Goal: Complete application form: Complete application form

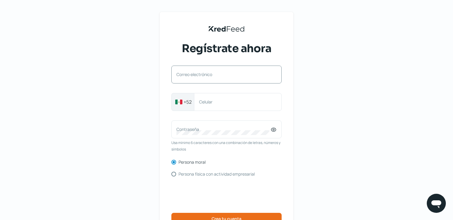
click at [219, 76] on label "Correo electrónico" at bounding box center [223, 75] width 94 height 6
click at [219, 76] on input "Correo electrónico" at bounding box center [226, 77] width 100 height 5
type input "[EMAIL_ADDRESS][DOMAIN_NAME]"
type input "525523241670"
click at [236, 101] on input "525523241670" at bounding box center [237, 101] width 77 height 5
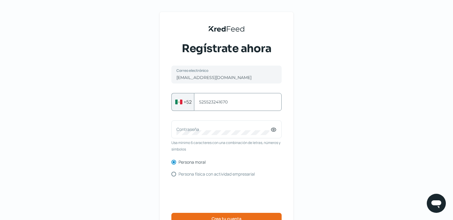
drag, startPoint x: 236, startPoint y: 101, endPoint x: 193, endPoint y: 98, distance: 43.3
click at [193, 98] on div "[PHONE_NUMBER] Celular" at bounding box center [226, 102] width 110 height 18
type input "5537279449"
click at [200, 128] on label "Contraseña" at bounding box center [223, 129] width 94 height 6
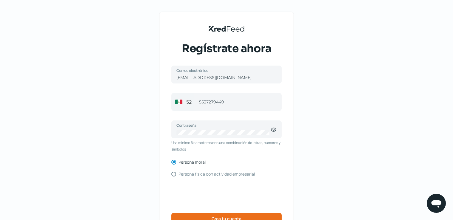
click at [345, 122] on div "KredFeed's Black Logo Regístrate ahora [EMAIL_ADDRESS][DOMAIN_NAME] Correo elec…" at bounding box center [226, 137] width 453 height 274
click at [274, 129] on icon at bounding box center [274, 130] width 6 height 6
click at [312, 126] on div "KredFeed's Black Logo Regístrate ahora [EMAIL_ADDRESS][DOMAIN_NAME] Correo elec…" at bounding box center [226, 137] width 453 height 274
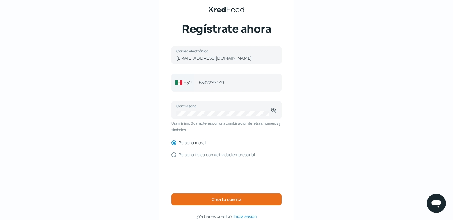
scroll to position [30, 0]
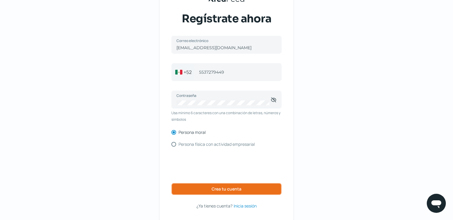
click at [247, 190] on button "Crea tu cuenta" at bounding box center [226, 189] width 110 height 12
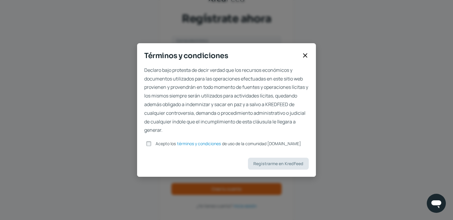
click at [161, 144] on span "Acepto los" at bounding box center [166, 144] width 20 height 6
click at [151, 144] on input "Acepto los términos y condiciones de uso de la comunidad [DOMAIN_NAME]" at bounding box center [148, 143] width 5 height 5
checkbox input "true"
drag, startPoint x: 274, startPoint y: 167, endPoint x: 277, endPoint y: 169, distance: 4.0
click at [275, 168] on button "Registrarme en KredFeed" at bounding box center [278, 164] width 61 height 12
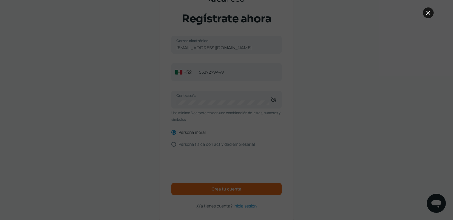
scroll to position [54, 0]
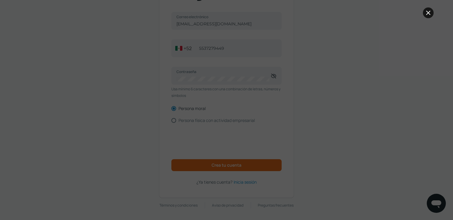
drag, startPoint x: 426, startPoint y: 13, endPoint x: 424, endPoint y: 18, distance: 5.7
click at [426, 13] on icon at bounding box center [428, 12] width 7 height 7
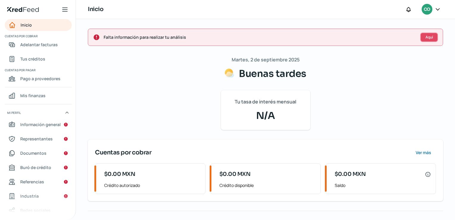
drag, startPoint x: 427, startPoint y: 37, endPoint x: 427, endPoint y: 49, distance: 12.2
click at [427, 38] on span "Aquí" at bounding box center [429, 37] width 7 height 4
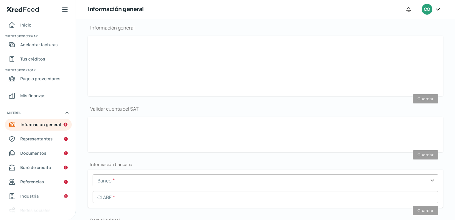
scroll to position [71, 0]
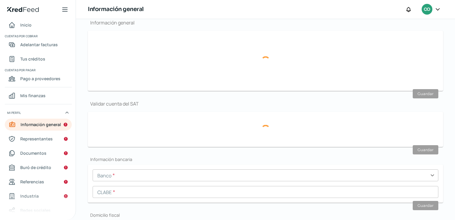
type input "[EMAIL_ADDRESS][DOMAIN_NAME]"
type input "55 - 3727 - 9449"
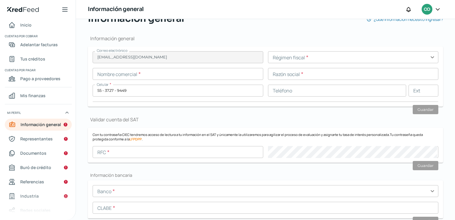
scroll to position [41, 0]
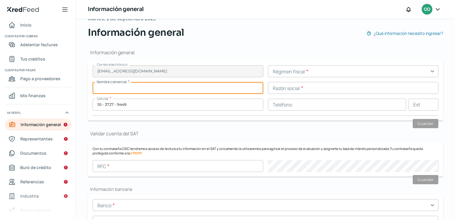
click at [162, 91] on input "text" at bounding box center [178, 88] width 171 height 12
type input "d"
type input "DERMAVAN SA DE CV"
click at [283, 73] on input "text" at bounding box center [353, 71] width 171 height 12
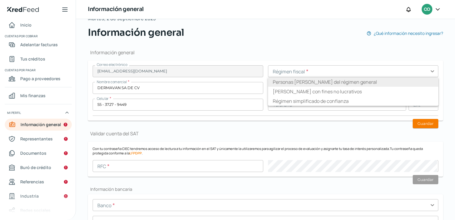
drag, startPoint x: 322, startPoint y: 80, endPoint x: 333, endPoint y: 89, distance: 14.0
click at [322, 80] on li "Personas [PERSON_NAME] del régimen general" at bounding box center [353, 82] width 171 height 10
type input "Personas [PERSON_NAME] del régimen general"
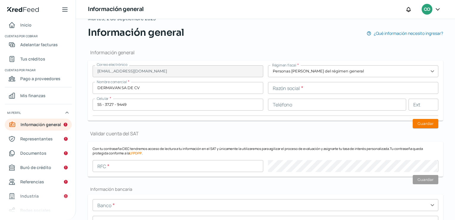
click at [321, 85] on input "text" at bounding box center [353, 88] width 171 height 12
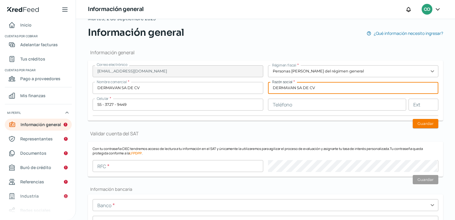
type input "DERMAVAN SA DE CV"
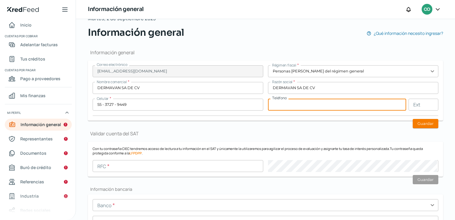
click at [322, 105] on input "text" at bounding box center [337, 105] width 139 height 12
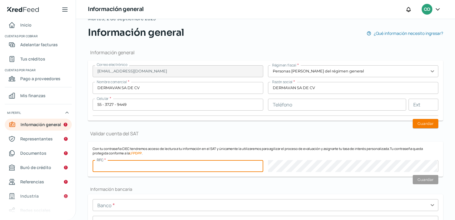
click at [143, 166] on input "text" at bounding box center [178, 166] width 171 height 12
type input "DME170926GCA"
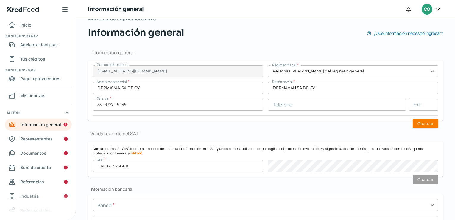
click at [320, 190] on h2 "Información bancaria" at bounding box center [266, 189] width 356 height 6
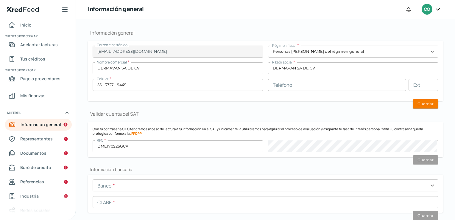
scroll to position [71, 0]
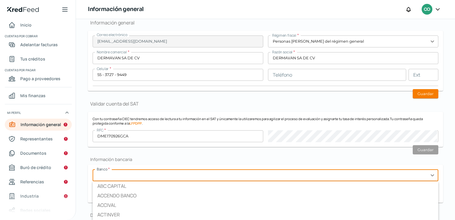
click at [269, 173] on input "text" at bounding box center [266, 175] width 346 height 12
type input "B"
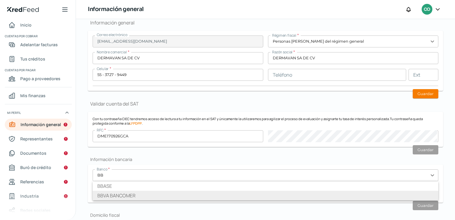
click at [250, 194] on li "BBVA BANCOMER" at bounding box center [266, 196] width 346 height 10
type input "BBVA BANCOMER"
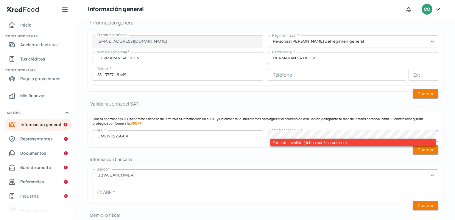
click at [255, 132] on div "RFC * DME170926GCA Contraseña CIEC * Formato inválido (deben ser 8 caracteres)" at bounding box center [266, 136] width 346 height 12
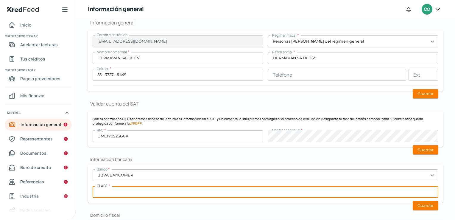
click at [167, 189] on input "text" at bounding box center [266, 192] width 346 height 12
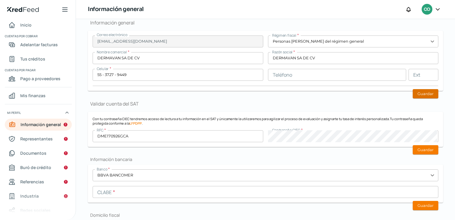
click at [427, 91] on button "Guardar" at bounding box center [426, 93] width 26 height 9
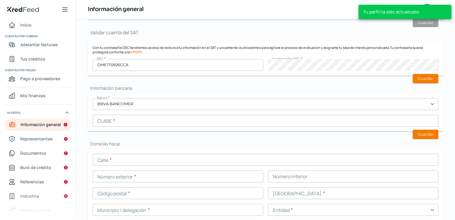
scroll to position [152, 0]
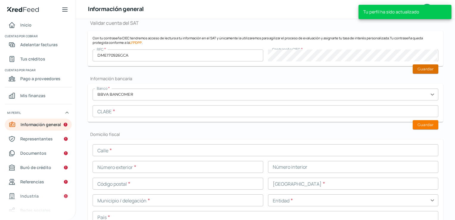
click at [425, 64] on button "Guardar" at bounding box center [426, 68] width 26 height 9
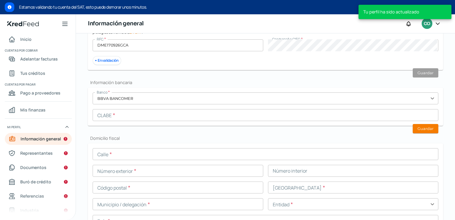
scroll to position [222, 0]
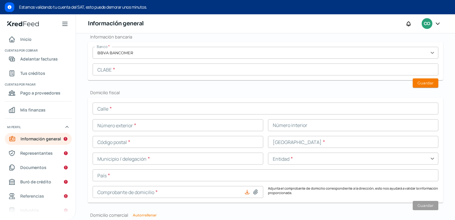
click at [136, 72] on input "text" at bounding box center [266, 69] width 346 height 12
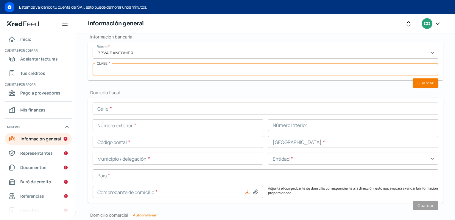
paste input "012180001185599880"
type input "012180001185599880"
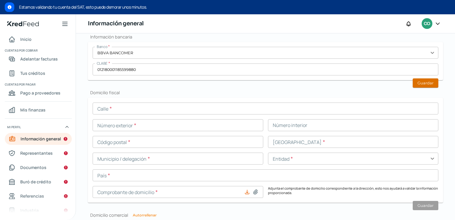
drag, startPoint x: 419, startPoint y: 82, endPoint x: 356, endPoint y: 105, distance: 67.8
click at [419, 82] on button "Guardar" at bounding box center [426, 82] width 26 height 9
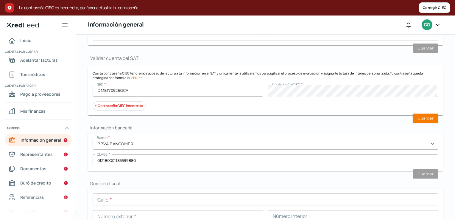
scroll to position [122, 0]
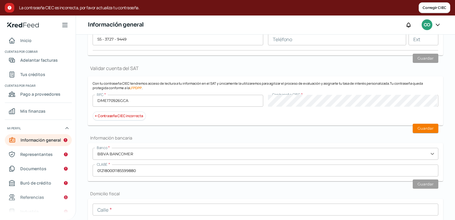
drag, startPoint x: 425, startPoint y: 126, endPoint x: 372, endPoint y: 140, distance: 55.4
click at [425, 126] on button "Guardar" at bounding box center [426, 128] width 26 height 9
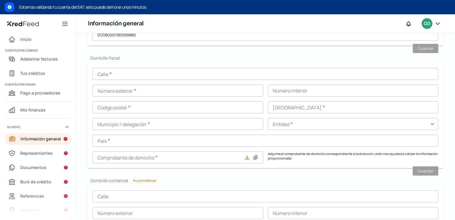
scroll to position [248, 0]
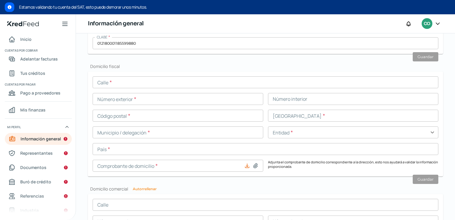
click at [168, 84] on input "text" at bounding box center [266, 82] width 346 height 12
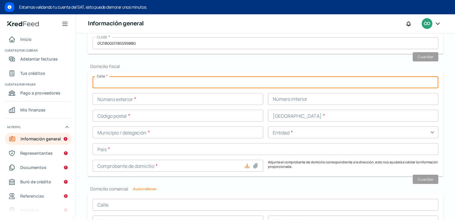
type input "ESTACION VIEJA"
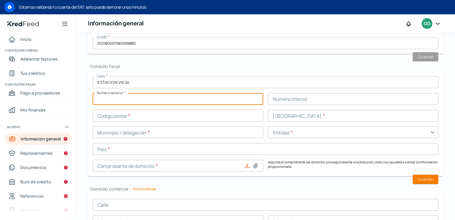
click at [166, 101] on input "text" at bounding box center [178, 99] width 171 height 12
click at [129, 100] on input "text" at bounding box center [178, 99] width 171 height 12
type input "MANZANA 2"
click at [285, 99] on input "text" at bounding box center [353, 99] width 171 height 12
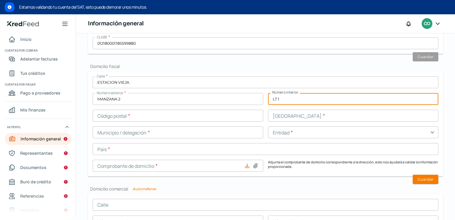
type input "LT 1"
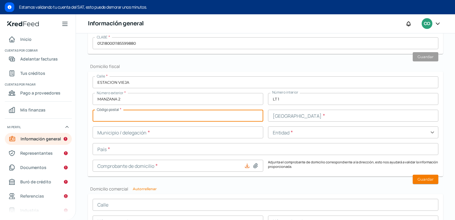
click at [162, 120] on input "text" at bounding box center [178, 116] width 171 height 12
type input "62738"
click at [297, 118] on input "text" at bounding box center [353, 116] width 171 height 12
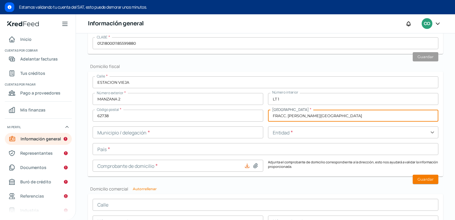
type input "FRACC. [PERSON_NAME][GEOGRAPHIC_DATA]"
click at [195, 138] on input "text" at bounding box center [178, 132] width 171 height 12
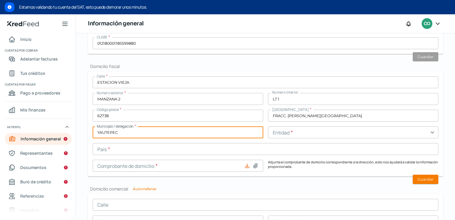
type input "YAUTEPEC"
click at [297, 136] on input "text" at bounding box center [353, 132] width 171 height 12
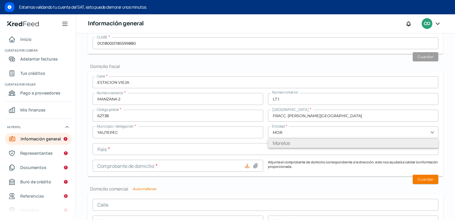
click at [300, 145] on li "Morelos" at bounding box center [353, 143] width 171 height 10
type input "Morelos"
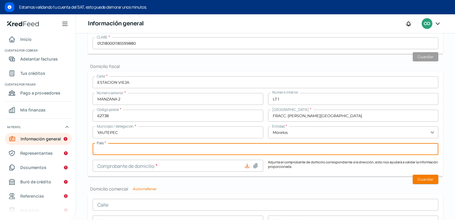
click at [147, 150] on input "text" at bounding box center [266, 149] width 346 height 12
type input "[GEOGRAPHIC_DATA]"
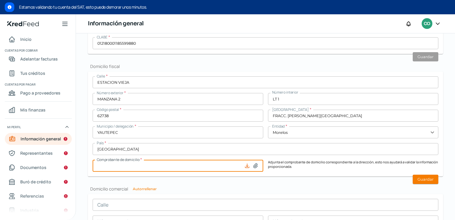
click at [137, 165] on input at bounding box center [178, 166] width 171 height 12
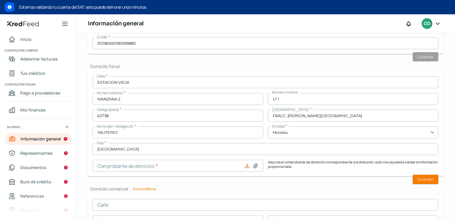
click at [246, 164] on icon at bounding box center [247, 166] width 6 height 6
click at [246, 165] on icon at bounding box center [247, 166] width 4 height 4
click at [254, 165] on icon at bounding box center [256, 166] width 6 height 6
type input "C:\fakepath\Recibo telmex [PERSON_NAME].pdf"
type input "Recibo telmex [PERSON_NAME].pdf"
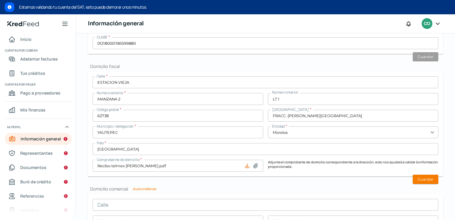
scroll to position [278, 0]
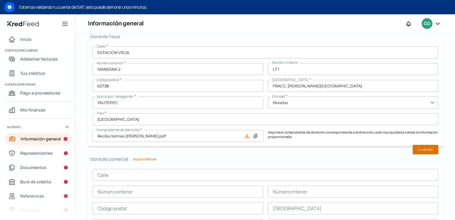
click at [417, 148] on button "Guardar" at bounding box center [426, 149] width 26 height 9
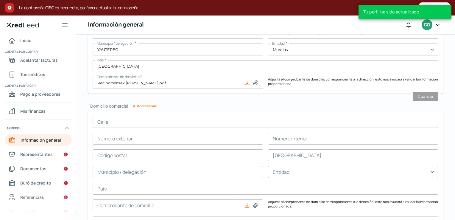
scroll to position [314, 0]
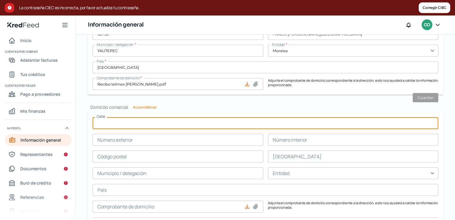
click at [146, 123] on input "text" at bounding box center [266, 123] width 346 height 12
type input "CERRADA [PERSON_NAME]"
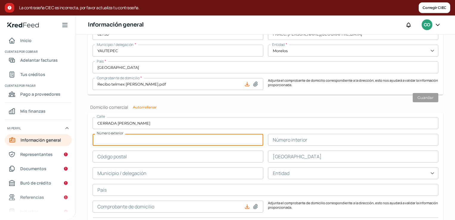
click at [139, 142] on input "text" at bounding box center [178, 140] width 171 height 12
type input "12"
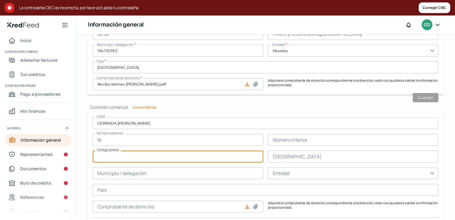
click at [140, 155] on input "text" at bounding box center [178, 156] width 171 height 12
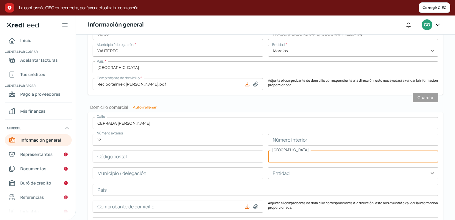
click at [285, 157] on input "text" at bounding box center [353, 156] width 171 height 12
type input "[PERSON_NAME]"
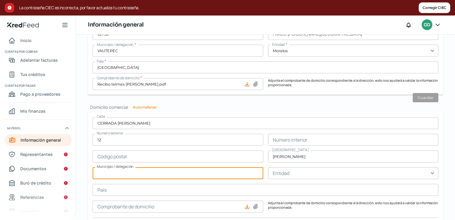
click at [148, 176] on input "text" at bounding box center [178, 173] width 171 height 12
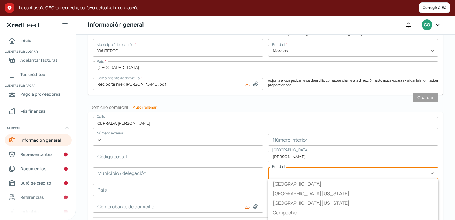
click at [286, 173] on input "text" at bounding box center [353, 173] width 171 height 12
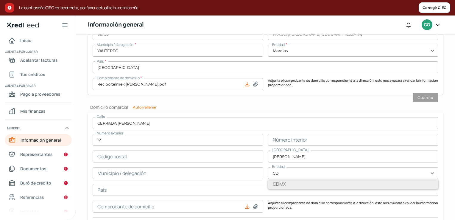
click at [288, 180] on li "CDMX" at bounding box center [353, 184] width 171 height 10
type input "CDMX"
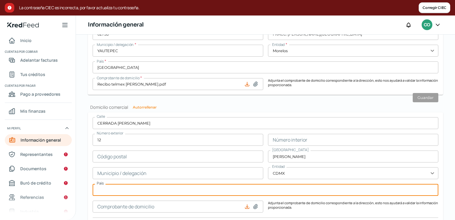
click at [165, 192] on input "text" at bounding box center [266, 190] width 346 height 12
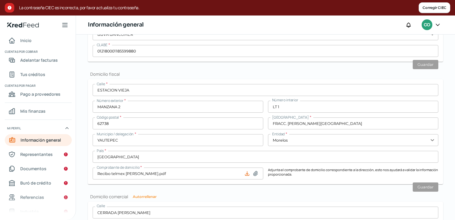
scroll to position [15, 0]
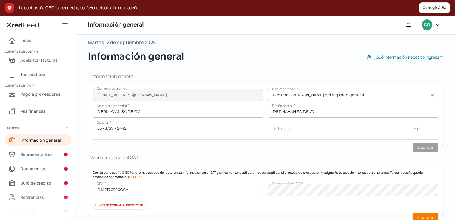
type input "[GEOGRAPHIC_DATA]"
click at [239, 191] on div "RFC * DME170926GCA Contraseña CIEC *" at bounding box center [266, 190] width 346 height 12
drag, startPoint x: 423, startPoint y: 215, endPoint x: 384, endPoint y: 217, distance: 39.1
click at [415, 215] on button "Guardar" at bounding box center [426, 217] width 26 height 9
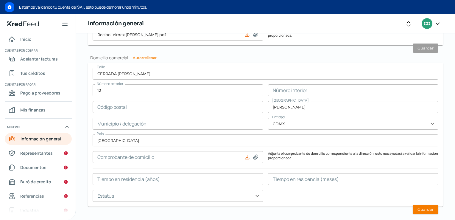
scroll to position [372, 0]
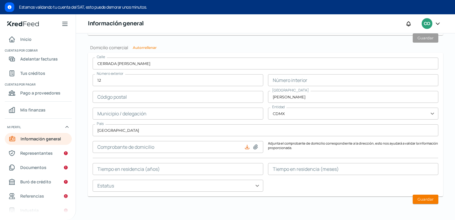
click at [432, 143] on p "Adjunta el comprobante de domicilio correspondiente a la dirección, esto nos ay…" at bounding box center [353, 147] width 171 height 12
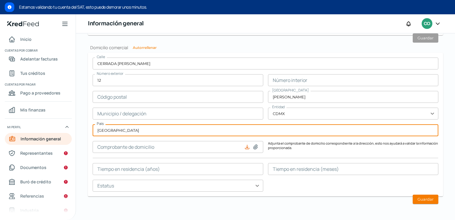
click at [429, 132] on input "[GEOGRAPHIC_DATA]" at bounding box center [266, 130] width 346 height 12
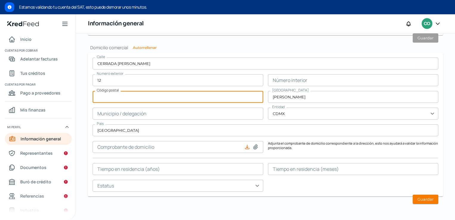
click at [147, 98] on input "text" at bounding box center [178, 97] width 171 height 12
type input "03100"
click at [300, 83] on input "text" at bounding box center [353, 80] width 171 height 12
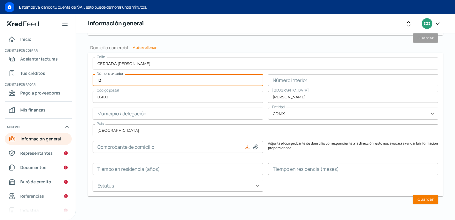
drag, startPoint x: 107, startPoint y: 79, endPoint x: 68, endPoint y: 80, distance: 39.3
click at [68, 80] on div "Inicio | KredFeed Inicio Cuentas por cobrar Adelantar facturas Tus créditos Cue…" at bounding box center [227, 117] width 455 height 206
type input "29"
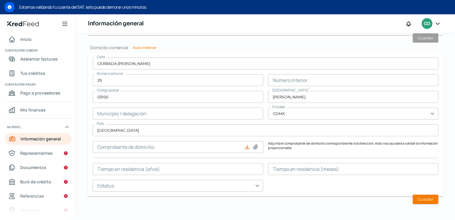
click at [246, 145] on icon at bounding box center [247, 147] width 4 height 4
click at [254, 147] on icon at bounding box center [256, 147] width 6 height 6
type input "C:\fakepath\dermavan Izzidelvalle.pdf"
type input "dermavan Izzidelvalle.pdf"
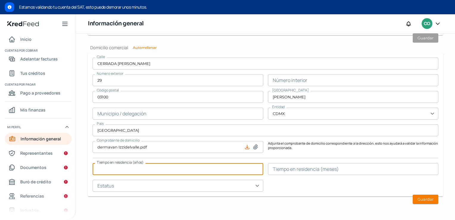
click at [188, 168] on input "text" at bounding box center [178, 169] width 171 height 12
type input "3"
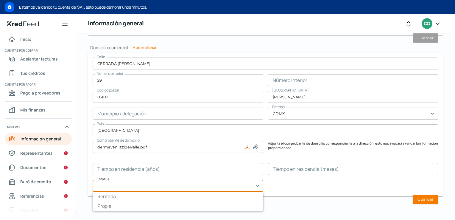
click at [172, 187] on input "text" at bounding box center [178, 186] width 171 height 12
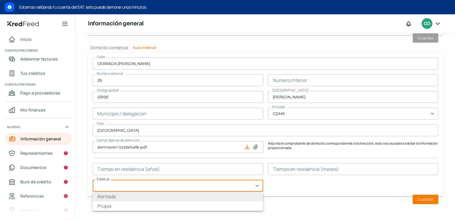
click at [159, 198] on li "Rentada" at bounding box center [178, 197] width 171 height 10
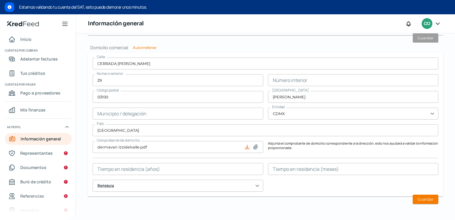
type input "Rentada"
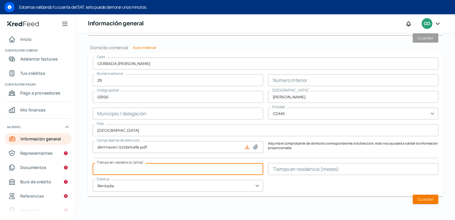
click at [157, 170] on input "text" at bounding box center [178, 169] width 171 height 12
type input "6"
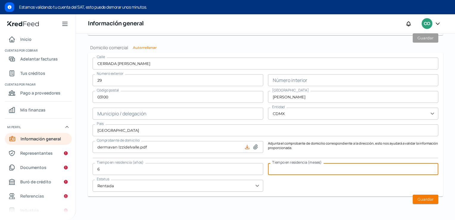
click at [278, 169] on input "text" at bounding box center [353, 169] width 171 height 12
type input "9"
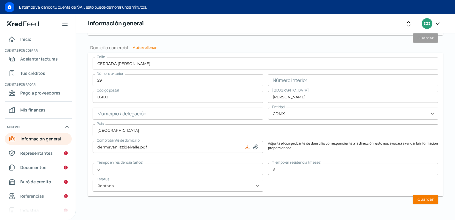
drag, startPoint x: 293, startPoint y: 182, endPoint x: 296, endPoint y: 189, distance: 7.2
click at [293, 182] on div "[STREET_ADDRESS][PERSON_NAME] Número interior Código postal 03100 [GEOGRAPHIC_D…" at bounding box center [266, 125] width 346 height 134
drag, startPoint x: 421, startPoint y: 199, endPoint x: 272, endPoint y: 181, distance: 150.1
click at [272, 181] on form "[STREET_ADDRESS][PERSON_NAME] Número interior Código postal 03100 [GEOGRAPHIC_D…" at bounding box center [266, 125] width 356 height 144
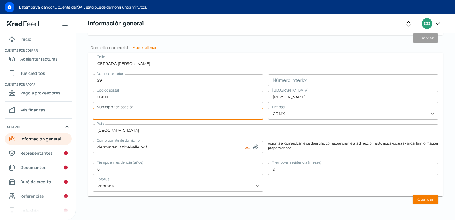
click at [161, 115] on input "text" at bounding box center [178, 114] width 171 height 12
type input "d"
click at [141, 114] on input "text" at bounding box center [178, 114] width 171 height 12
type input "b"
type input "[PERSON_NAME]"
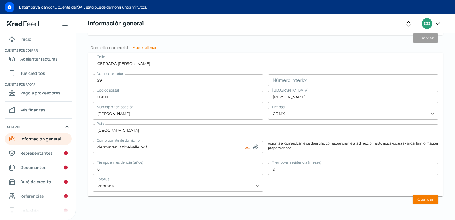
click at [311, 183] on div "[STREET_ADDRESS][PERSON_NAME] Número interior Código postal 03100 [GEOGRAPHIC_D…" at bounding box center [266, 125] width 346 height 134
click at [418, 197] on button "Guardar" at bounding box center [426, 199] width 26 height 9
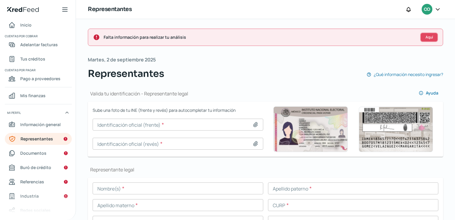
click at [427, 38] on span "Aquí" at bounding box center [429, 37] width 7 height 4
click at [38, 152] on span "Documentos" at bounding box center [33, 152] width 26 height 7
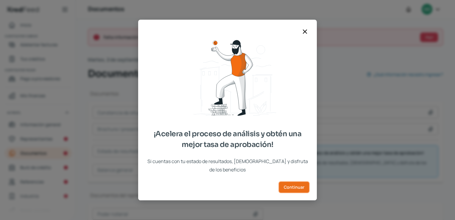
click at [291, 185] on span "Continuar" at bounding box center [294, 187] width 21 height 4
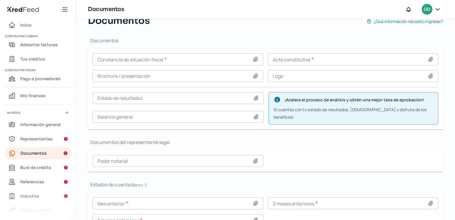
scroll to position [83, 0]
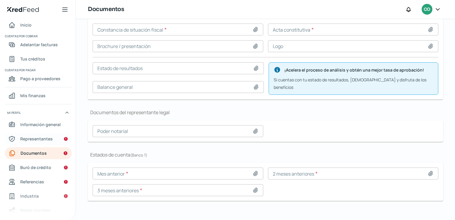
click at [39, 139] on span "Representantes" at bounding box center [36, 138] width 32 height 7
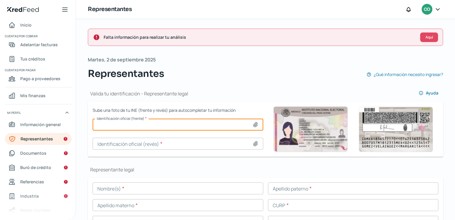
click at [184, 127] on input at bounding box center [178, 125] width 171 height 12
type input "C:\fakepath\INE anverso _ [PERSON_NAME].jpg"
type input "INE anverso _ [PERSON_NAME].jpg"
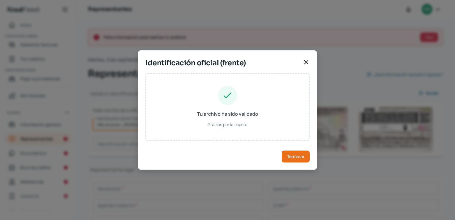
type input "[PERSON_NAME]"
type input "AOGL640828HNERRN06"
type input "ARGRLN64082888H600"
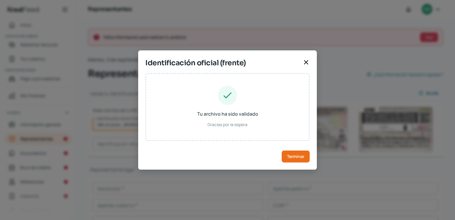
type input "[DATE]"
type input "Hombre"
click at [294, 158] on span "Terminar" at bounding box center [295, 156] width 17 height 4
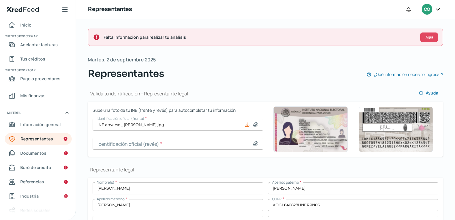
click at [253, 142] on icon at bounding box center [256, 144] width 6 height 6
type input "C:\fakepath\INE reverso_ [PERSON_NAME].jpg"
type input "INE reverso_ [PERSON_NAME].jpg"
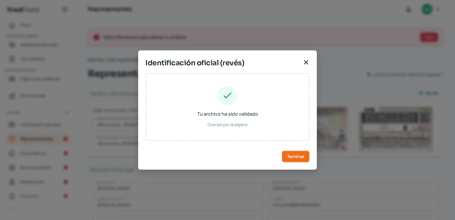
click at [289, 154] on span "Terminar" at bounding box center [295, 156] width 17 height 4
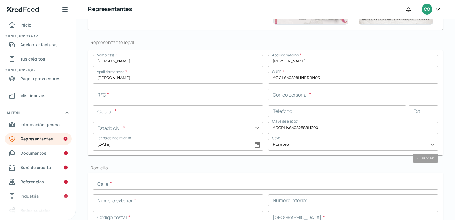
scroll to position [117, 0]
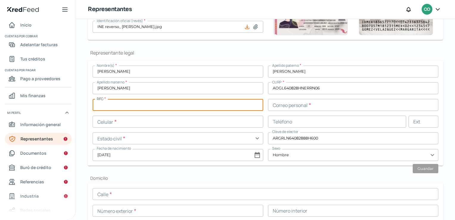
click at [164, 103] on input "text" at bounding box center [178, 105] width 171 height 12
paste input "AOGL640828D62"
type input "AOGL640828D62"
click at [163, 123] on input "text" at bounding box center [178, 122] width 171 height 12
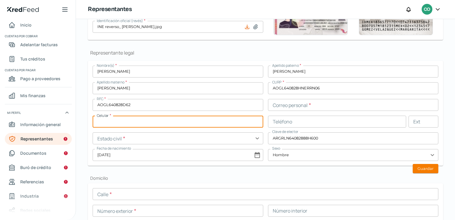
click at [180, 122] on input "text" at bounding box center [178, 122] width 171 height 12
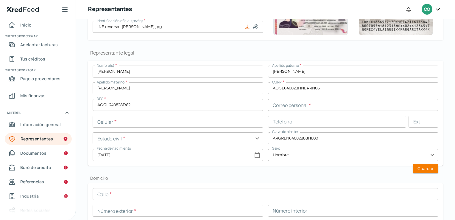
click at [230, 162] on form "Nombre(s) * [PERSON_NAME] paterno * [PERSON_NAME] Apellido materno * [PERSON_NA…" at bounding box center [266, 113] width 356 height 105
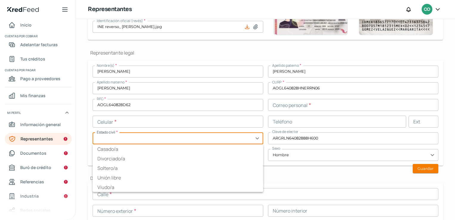
click at [204, 139] on input "text" at bounding box center [178, 138] width 171 height 12
click at [204, 133] on input "text" at bounding box center [178, 138] width 171 height 12
click at [347, 117] on input "text" at bounding box center [337, 122] width 139 height 12
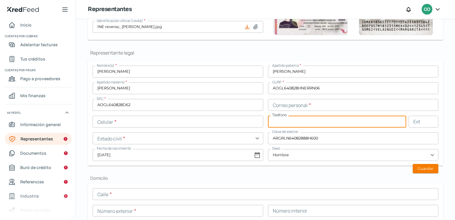
click at [294, 103] on input "text" at bounding box center [353, 105] width 171 height 12
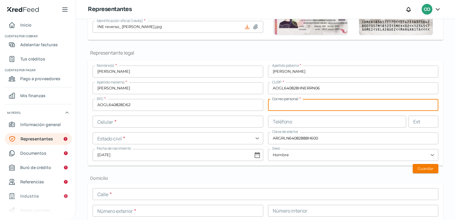
paste input "[PERSON_NAME] <[EMAIL_ADDRESS][DOMAIN_NAME]>"
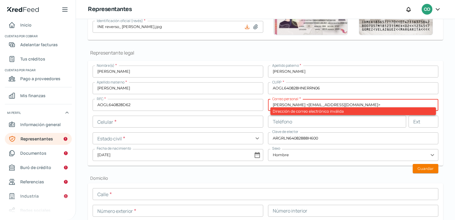
drag, startPoint x: 311, startPoint y: 103, endPoint x: 210, endPoint y: 106, distance: 101.4
click at [210, 106] on div "Nombre(s) * [PERSON_NAME] paterno * [PERSON_NAME] Apellido materno * [PERSON_NA…" at bounding box center [266, 113] width 346 height 95
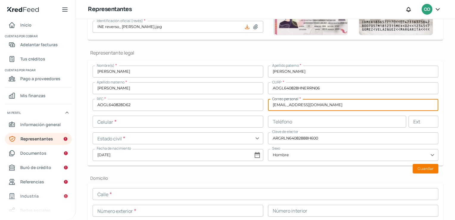
type input "[EMAIL_ADDRESS][DOMAIN_NAME]"
drag, startPoint x: 356, startPoint y: 127, endPoint x: 358, endPoint y: 132, distance: 4.9
click at [356, 129] on div "Nombre(s) * [PERSON_NAME] paterno * [PERSON_NAME] Apellido materno * [PERSON_NA…" at bounding box center [266, 113] width 346 height 95
click at [423, 102] on input "[EMAIL_ADDRESS][DOMAIN_NAME]" at bounding box center [353, 105] width 171 height 12
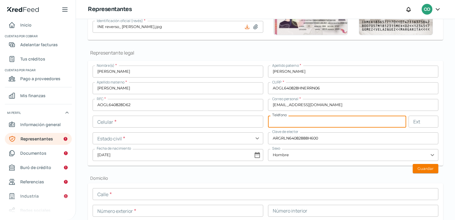
click at [297, 122] on input "text" at bounding box center [337, 122] width 139 height 12
type input "55 - 2096 - 8590"
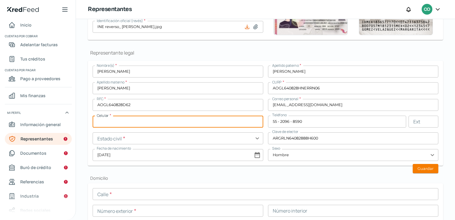
click at [154, 120] on input "text" at bounding box center [178, 122] width 171 height 12
type input "55 - 2096 - 8590"
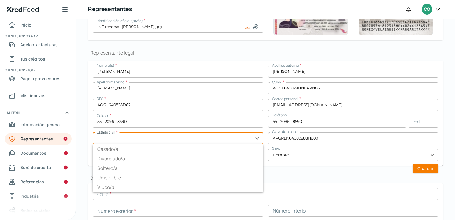
click at [151, 140] on input "text" at bounding box center [178, 138] width 171 height 12
click at [150, 136] on input "text" at bounding box center [178, 138] width 171 height 12
click at [151, 135] on input "text" at bounding box center [178, 138] width 171 height 12
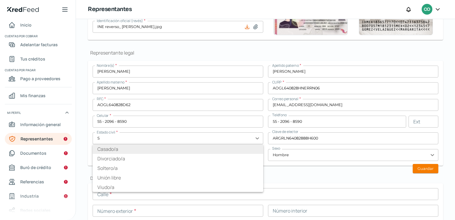
drag, startPoint x: 162, startPoint y: 150, endPoint x: 252, endPoint y: 165, distance: 91.9
click at [161, 151] on ul "Casado/a Divorciado/[PERSON_NAME]/a Unión libre Viudo/a" at bounding box center [178, 168] width 171 height 48
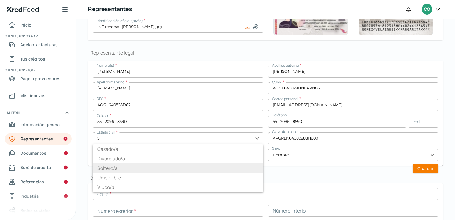
click at [168, 170] on li "Soltero/a" at bounding box center [178, 168] width 171 height 10
type input "Soltero/a"
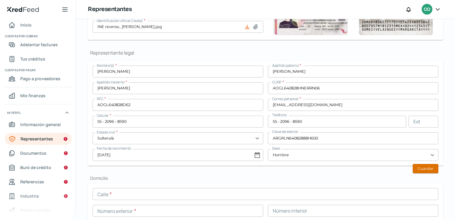
click at [423, 168] on button "Guardar" at bounding box center [426, 168] width 26 height 9
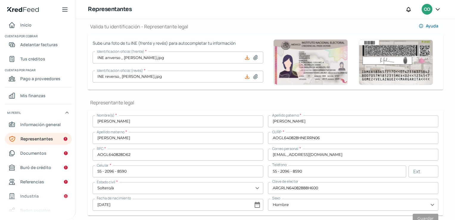
scroll to position [0, 0]
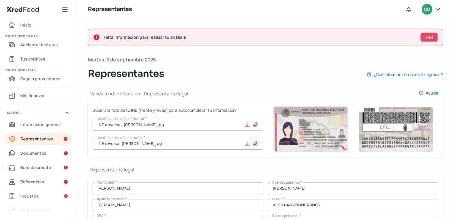
click at [431, 35] on span "Aquí" at bounding box center [429, 37] width 7 height 4
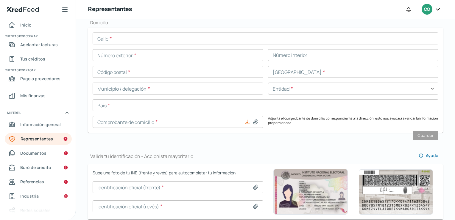
scroll to position [183, 0]
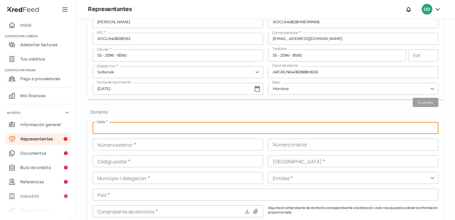
click at [171, 127] on input "text" at bounding box center [266, 128] width 346 height 12
type input "CERRA"
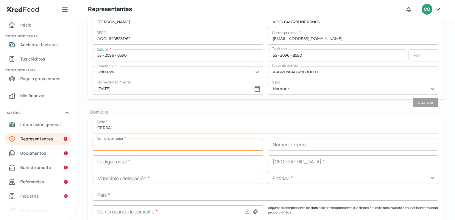
click at [228, 147] on input "text" at bounding box center [178, 145] width 171 height 12
type input "12"
click at [153, 160] on input "text" at bounding box center [178, 161] width 171 height 12
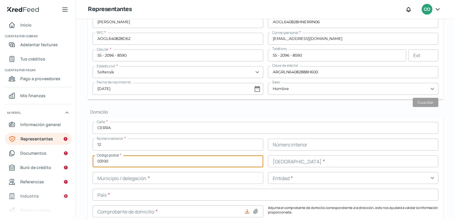
type input "03100"
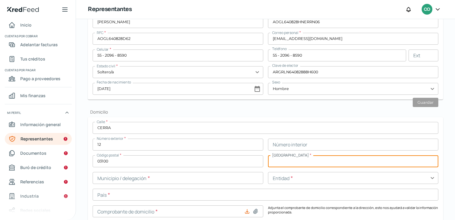
click at [295, 162] on input "text" at bounding box center [353, 161] width 171 height 12
type input "DEL V ALLE"
click at [196, 178] on input "text" at bounding box center [178, 178] width 171 height 12
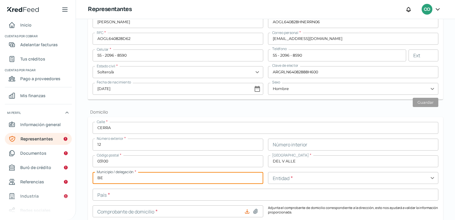
type input "[PERSON_NAME]"
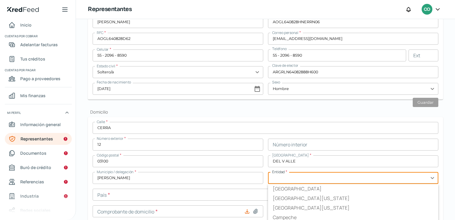
click at [315, 177] on input "text" at bounding box center [353, 178] width 171 height 12
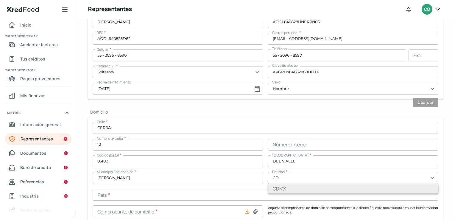
click at [274, 189] on li "CDMX" at bounding box center [353, 189] width 171 height 10
type input "CDMX"
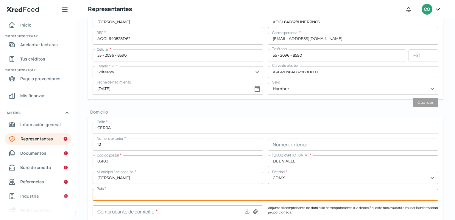
click at [139, 189] on input "text" at bounding box center [266, 195] width 346 height 12
type input "[GEOGRAPHIC_DATA]"
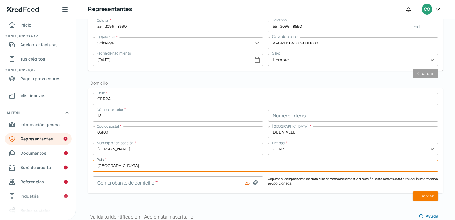
scroll to position [243, 0]
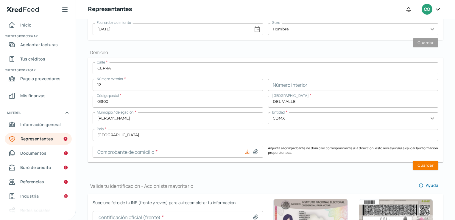
click at [245, 152] on icon at bounding box center [247, 152] width 6 height 6
click at [254, 151] on icon at bounding box center [256, 151] width 4 height 4
type input "C:\fakepath\dermavan Izzidelvalle.pdf"
type input "dermavan Izzidelvalle.pdf"
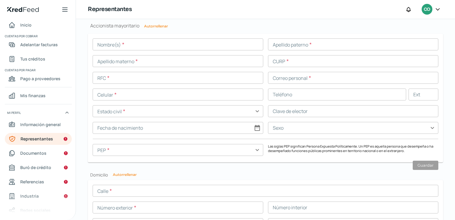
scroll to position [481, 0]
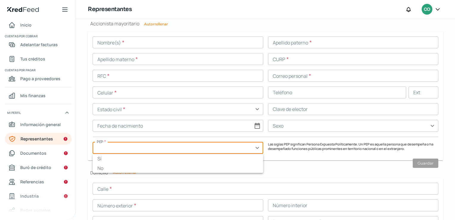
click at [126, 148] on input "text" at bounding box center [178, 148] width 171 height 12
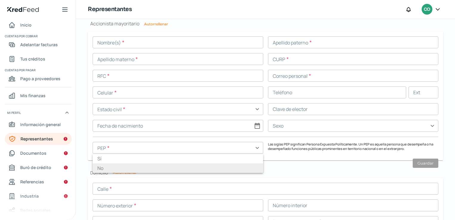
drag, startPoint x: 119, startPoint y: 168, endPoint x: 168, endPoint y: 171, distance: 49.2
click at [124, 168] on li "No" at bounding box center [178, 168] width 171 height 10
type input "No"
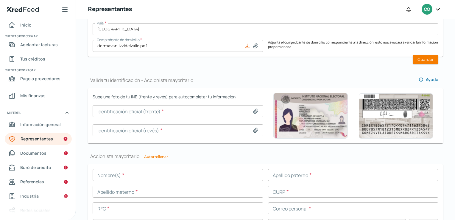
scroll to position [359, 0]
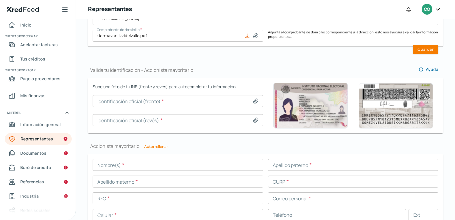
click at [253, 100] on icon at bounding box center [256, 101] width 6 height 6
type input "C:\fakepath\INE anverso _ [PERSON_NAME].jpg"
type input "INE anverso _ [PERSON_NAME].jpg"
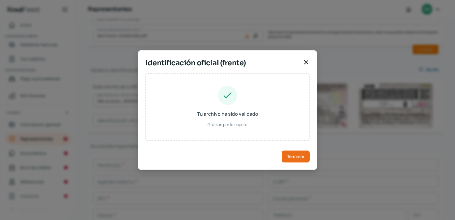
type input "[PERSON_NAME]"
type input "AOGL640828HNERRN06"
type input "ARGRLN64082888H600"
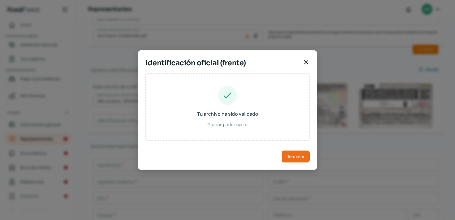
type input "[DATE]"
type input "Hombre"
click at [288, 156] on span "Terminar" at bounding box center [295, 156] width 17 height 4
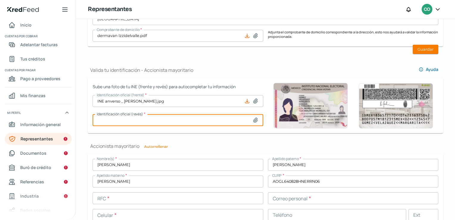
click at [251, 120] on input at bounding box center [178, 120] width 171 height 12
type input "C:\fakepath\INE reverso_ [PERSON_NAME].jpg"
type input "INE reverso_ [PERSON_NAME].jpg"
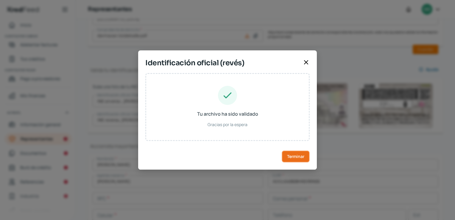
drag, startPoint x: 287, startPoint y: 155, endPoint x: 253, endPoint y: 164, distance: 35.4
click at [287, 155] on span "Terminar" at bounding box center [295, 156] width 17 height 4
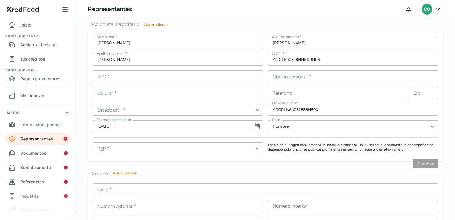
scroll to position [482, 0]
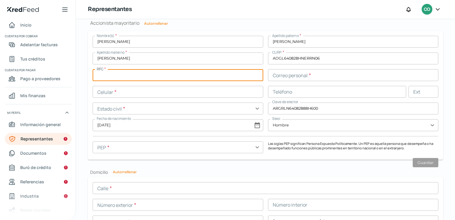
click at [134, 75] on input "text" at bounding box center [178, 75] width 171 height 12
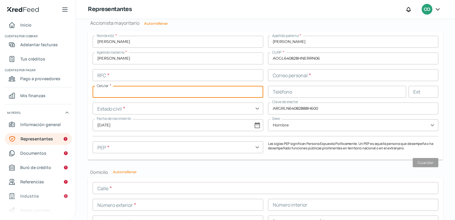
click at [140, 93] on input "text" at bounding box center [178, 92] width 171 height 12
type input "55 - 2096 - 8590"
type input "[EMAIL_ADDRESS][DOMAIN_NAME]"
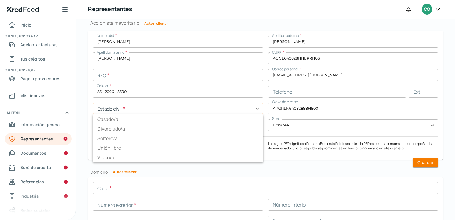
click at [151, 109] on input "text" at bounding box center [178, 109] width 171 height 12
type input "Soltero/a"
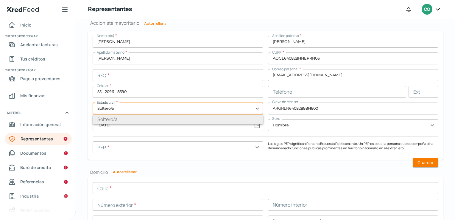
click at [141, 119] on ul "Soltero/a" at bounding box center [178, 119] width 171 height 10
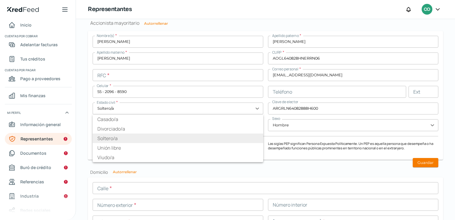
drag, startPoint x: 154, startPoint y: 137, endPoint x: 173, endPoint y: 154, distance: 24.9
click at [154, 137] on li "Soltero/a" at bounding box center [178, 139] width 171 height 10
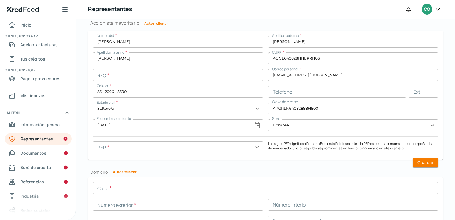
click at [148, 76] on input "text" at bounding box center [178, 75] width 171 height 12
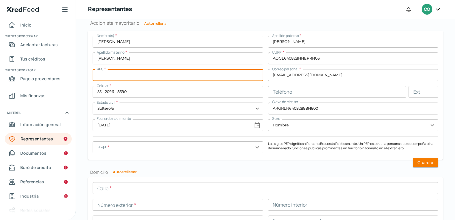
paste input "AOGL640828D62"
type input "AOGL640828D62"
click at [186, 141] on input "text" at bounding box center [178, 147] width 171 height 12
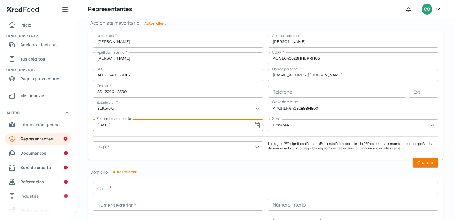
click at [191, 120] on input "[DATE]" at bounding box center [178, 125] width 171 height 12
select select "7"
select select "1964"
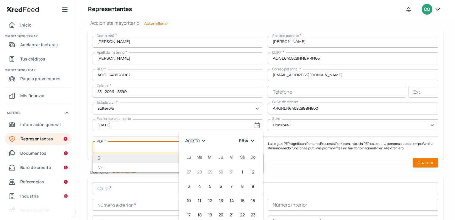
click at [124, 151] on input "text" at bounding box center [178, 147] width 171 height 12
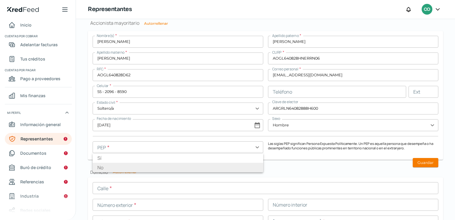
drag, startPoint x: 120, startPoint y: 169, endPoint x: 124, endPoint y: 167, distance: 4.0
click at [121, 168] on li "No" at bounding box center [178, 168] width 171 height 10
type input "No"
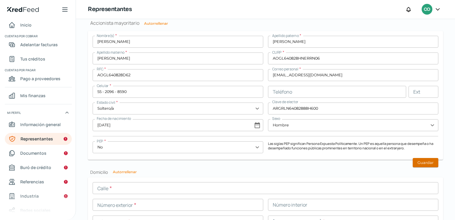
click at [423, 162] on button "Guardar" at bounding box center [426, 162] width 26 height 9
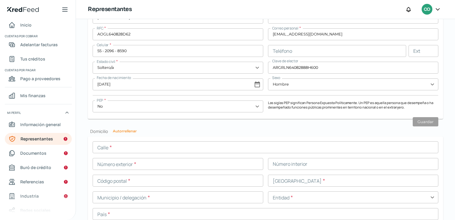
scroll to position [541, 0]
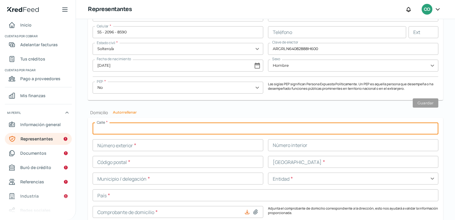
click at [144, 128] on input "text" at bounding box center [266, 128] width 346 height 12
type input "CERRA"
type input "12"
type input "03100"
type input "DEL V ALLE"
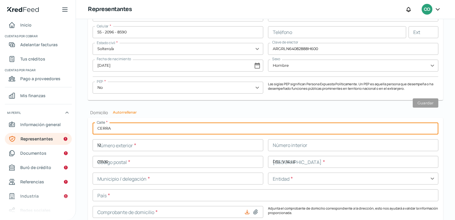
type input "[PERSON_NAME]"
type input "MEX"
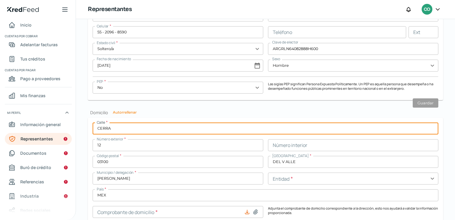
click at [120, 127] on input "CERRA" at bounding box center [266, 128] width 346 height 12
type input "CERRADA [PERSON_NAME]"
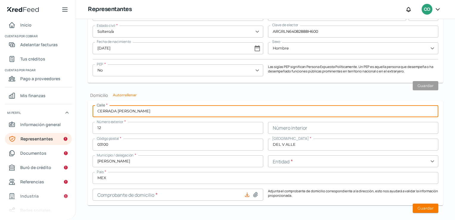
scroll to position [567, 0]
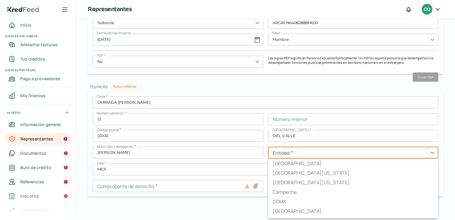
click at [278, 156] on input "text" at bounding box center [353, 153] width 171 height 12
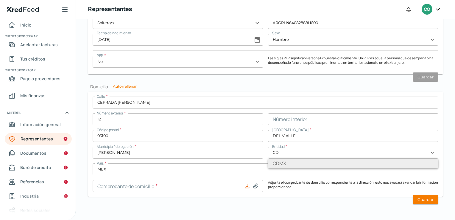
click at [276, 162] on li "CDMX" at bounding box center [353, 164] width 171 height 10
type input "CDMX"
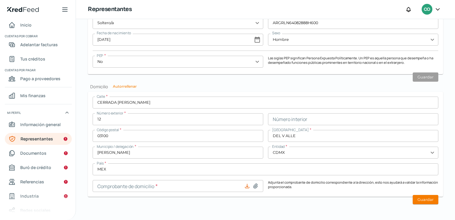
click at [253, 184] on icon at bounding box center [256, 186] width 6 height 6
type input "C:\fakepath\dermavan Izzidelvalle.pdf"
type input "dermavan Izzidelvalle.pdf"
drag, startPoint x: 418, startPoint y: 201, endPoint x: 414, endPoint y: 200, distance: 4.3
click at [418, 200] on button "Guardar" at bounding box center [426, 199] width 26 height 9
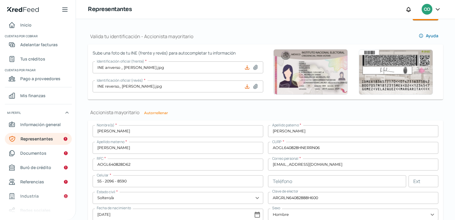
scroll to position [388, 0]
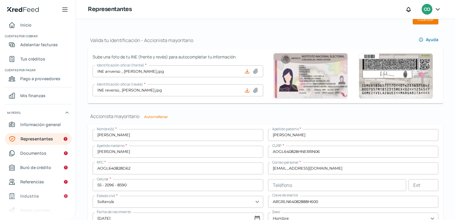
click at [161, 115] on button "Autorrellenar" at bounding box center [156, 117] width 24 height 4
type input "55 - 2096 - 8590"
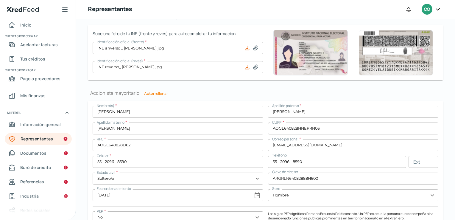
scroll to position [448, 0]
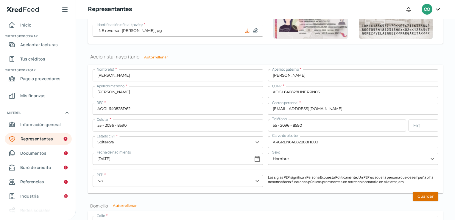
click at [417, 192] on button "Guardar" at bounding box center [426, 196] width 26 height 9
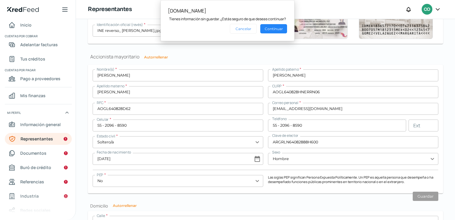
drag, startPoint x: 273, startPoint y: 28, endPoint x: 274, endPoint y: 33, distance: 4.9
click at [273, 28] on button "Continuar" at bounding box center [273, 28] width 27 height 9
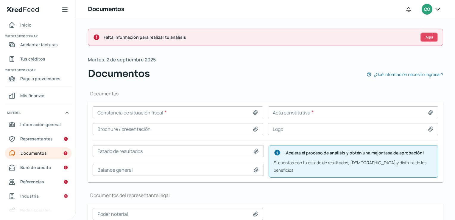
drag, startPoint x: 427, startPoint y: 35, endPoint x: 425, endPoint y: 39, distance: 4.9
click at [426, 35] on span "Aquí" at bounding box center [429, 37] width 7 height 4
click at [255, 111] on icon at bounding box center [256, 112] width 6 height 6
type input "C:\fakepath\[VEHICLE_IDENTIFICATION_NUMBER].pdf"
type input "[VEHICLE_IDENTIFICATION_NUMBER].pdf"
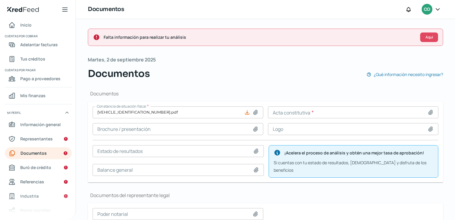
click at [429, 111] on icon at bounding box center [431, 112] width 4 height 4
type input "C:\fakepath\Acta Constitutiva.pdf"
type input "Acta Constitutiva.pdf"
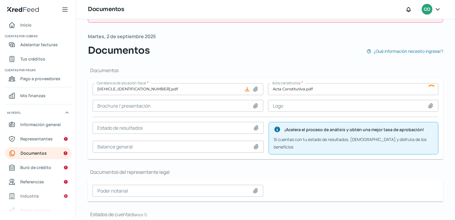
scroll to position [83, 0]
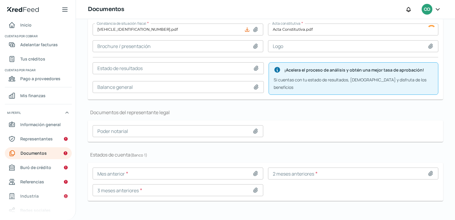
click at [255, 128] on icon at bounding box center [256, 131] width 6 height 6
type input "C:\fakepath\Acta Constitutiva.pdf"
type input "Acta Constitutiva.pdf"
click at [254, 170] on icon at bounding box center [256, 173] width 6 height 6
click at [41, 139] on span "Representantes" at bounding box center [36, 138] width 32 height 7
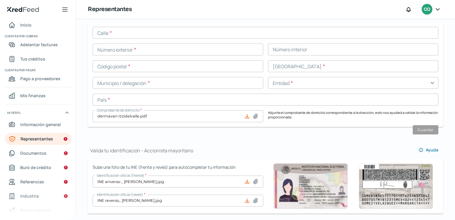
scroll to position [328, 0]
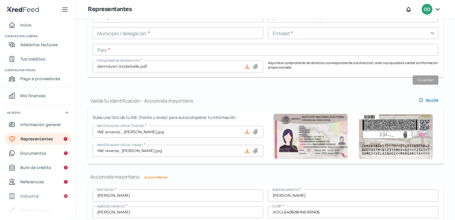
click at [162, 177] on button "Autorrellenar" at bounding box center [156, 178] width 24 height 4
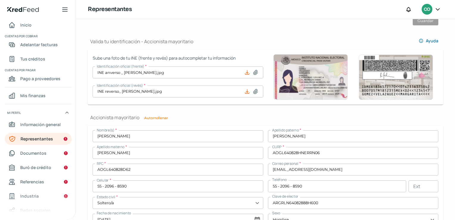
scroll to position [387, 0]
click at [150, 114] on h1 "Accionista mayoritario Autorrellenar" at bounding box center [266, 117] width 356 height 7
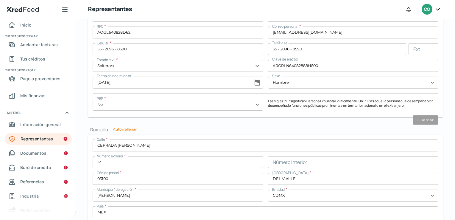
scroll to position [567, 0]
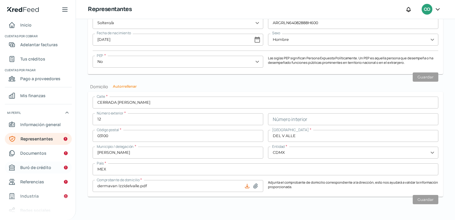
drag, startPoint x: 47, startPoint y: 154, endPoint x: 66, endPoint y: 163, distance: 20.0
click at [47, 154] on link "Documentos" at bounding box center [38, 153] width 67 height 12
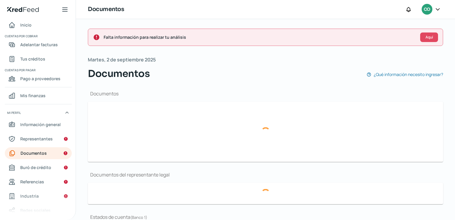
type input "[VEHICLE_IDENTIFICATION_NUMBER].pdf"
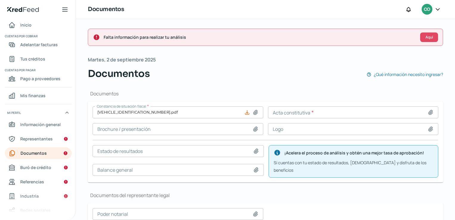
click at [428, 111] on icon at bounding box center [431, 112] width 6 height 6
type input "Acta Constitutiva.pdf"
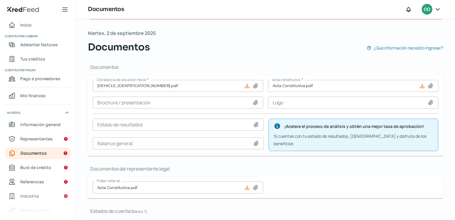
scroll to position [23, 0]
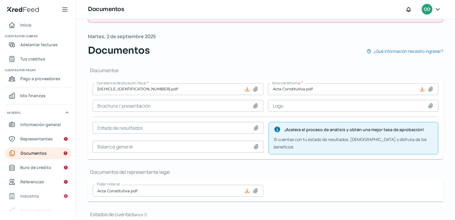
click at [420, 90] on icon at bounding box center [423, 89] width 6 height 6
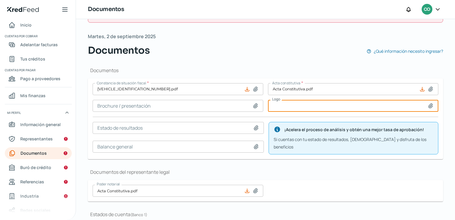
click at [380, 106] on input at bounding box center [353, 106] width 171 height 12
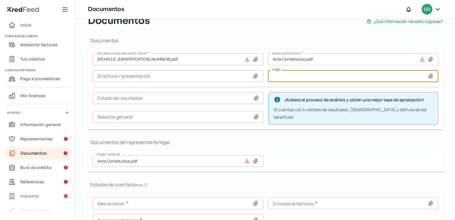
scroll to position [83, 0]
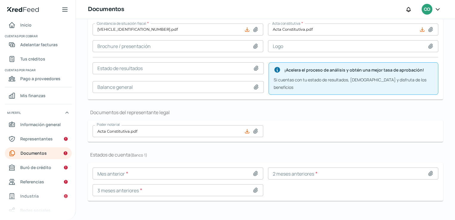
click at [253, 170] on icon at bounding box center [256, 173] width 6 height 6
type input "C:\fakepath\EDOSDECTABCOMERJUL25.pdf"
type input "EDOSDECTABCOMERJUL25.pdf"
click at [429, 171] on icon at bounding box center [431, 173] width 4 height 4
type input "C:\fakepath\EDOSDECTABCOMERJUL25.pdf"
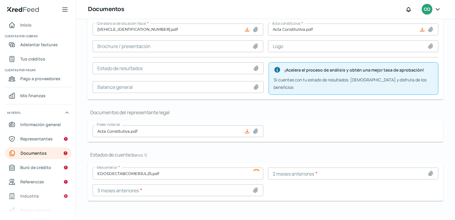
type input "EDOSDECTABCOMERJUL25.pdf"
click at [253, 187] on icon at bounding box center [256, 190] width 6 height 6
type input "C:\fakepath\EDOSDECTABCOMERJUL25.pdf"
type input "EDOSDECTABCOMERJUL25.pdf"
click at [39, 166] on span "Buró de crédito" at bounding box center [35, 167] width 31 height 7
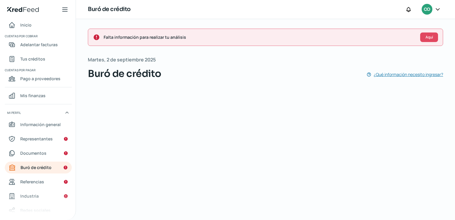
click at [413, 73] on span "¿Qué información necesito ingresar?" at bounding box center [408, 74] width 69 height 7
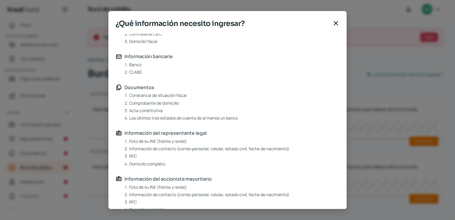
scroll to position [30, 0]
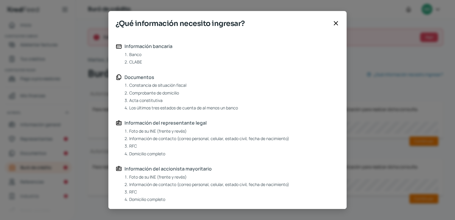
drag, startPoint x: 338, startPoint y: 22, endPoint x: 341, endPoint y: 50, distance: 27.9
click at [337, 23] on icon at bounding box center [336, 23] width 7 height 7
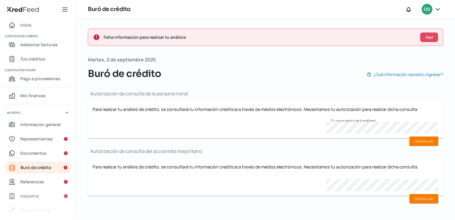
click at [228, 148] on div "Autorización de consulta de la persona moral Para realizar tu análisis de crédi…" at bounding box center [266, 145] width 356 height 129
click at [410, 136] on button "Continuar" at bounding box center [424, 140] width 29 height 9
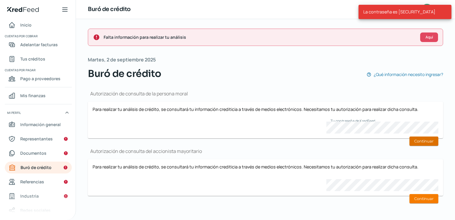
click at [428, 143] on button "Continuar" at bounding box center [424, 140] width 29 height 9
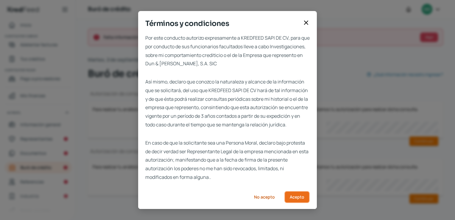
click at [296, 199] on span "Acepto" at bounding box center [297, 197] width 15 height 4
click at [300, 199] on span "Acepto" at bounding box center [297, 197] width 15 height 4
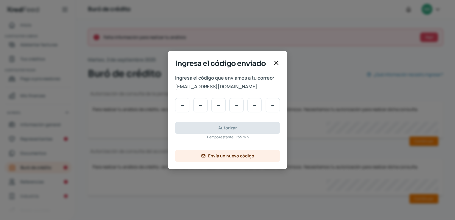
click at [437, 97] on div "Ingresa el código enviado Ingresa el código que enviamos a tu correo: [EMAIL_AD…" at bounding box center [227, 110] width 455 height 220
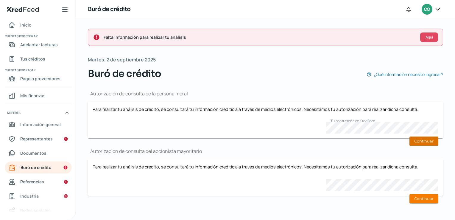
click at [422, 139] on button "Continuar" at bounding box center [424, 140] width 29 height 9
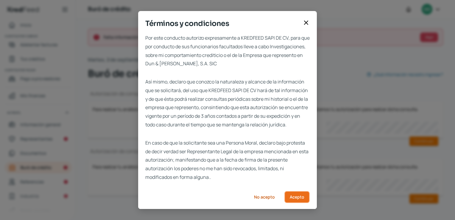
click at [303, 203] on button "Acepto" at bounding box center [297, 197] width 25 height 12
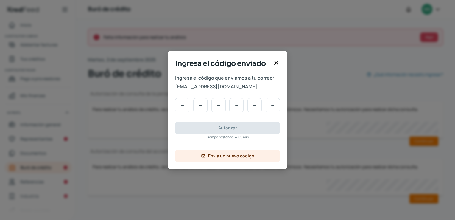
type input "2"
type input "1"
type input "9"
type input "5"
type input "3"
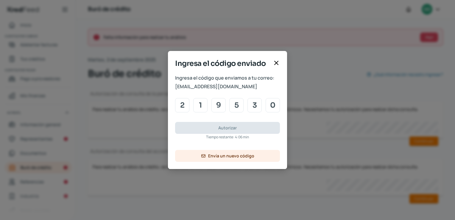
type input "0"
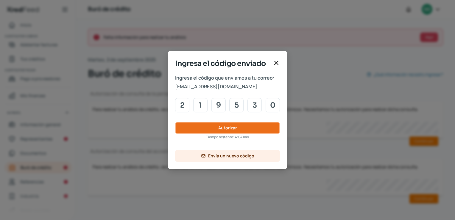
click at [225, 127] on span "Autorizar" at bounding box center [227, 128] width 18 height 4
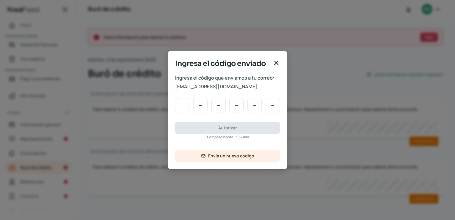
type input "8"
type input "5"
type input "0"
type input "3"
type input "1"
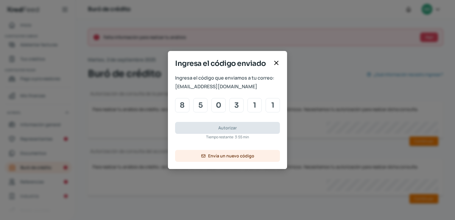
type input "1"
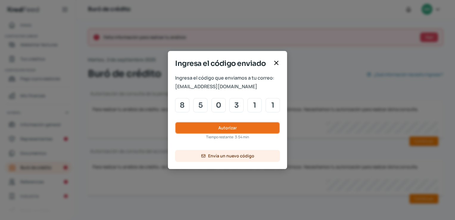
click at [250, 125] on button "Autorizar" at bounding box center [227, 128] width 105 height 12
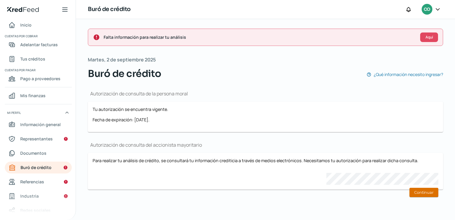
drag, startPoint x: 425, startPoint y: 189, endPoint x: 422, endPoint y: 191, distance: 3.5
click at [425, 190] on button "Continuar" at bounding box center [424, 192] width 29 height 9
click at [418, 191] on button "Continuar" at bounding box center [424, 192] width 29 height 9
click at [32, 182] on span "Referencias" at bounding box center [32, 181] width 24 height 7
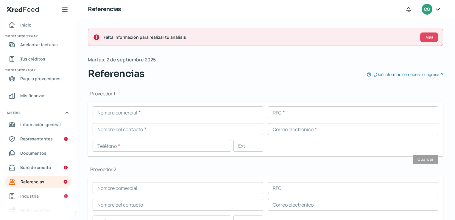
click at [41, 167] on span "Buró de crédito" at bounding box center [35, 167] width 31 height 7
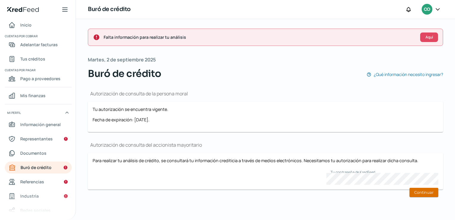
click at [425, 189] on button "Continuar" at bounding box center [424, 192] width 29 height 9
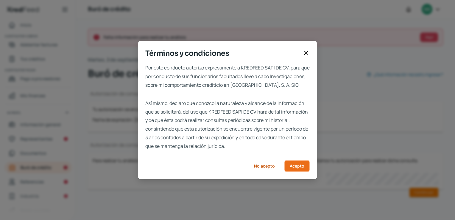
click at [299, 168] on span "Acepto" at bounding box center [297, 166] width 15 height 4
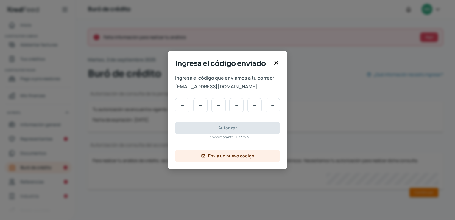
type input "8"
type input "5"
type input "0"
type input "3"
type input "1"
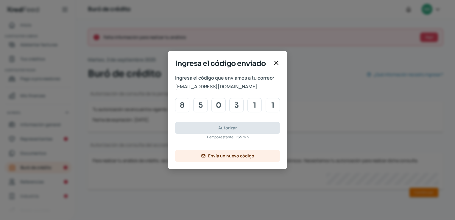
type input "1"
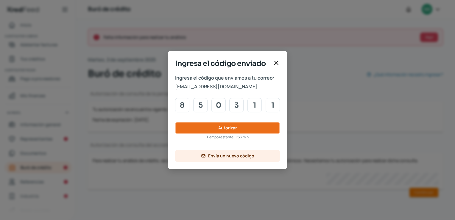
click at [246, 124] on button "Autorizar" at bounding box center [227, 128] width 105 height 12
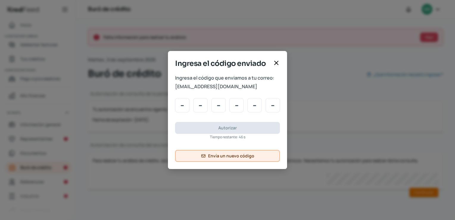
drag, startPoint x: 255, startPoint y: 155, endPoint x: 252, endPoint y: 159, distance: 5.2
click at [253, 159] on button "Envía un nuevo código" at bounding box center [227, 156] width 105 height 12
click at [319, 186] on div "Ingresa el código enviado Ingresa el código que enviamos a tu correo: [EMAIL_AD…" at bounding box center [227, 110] width 455 height 220
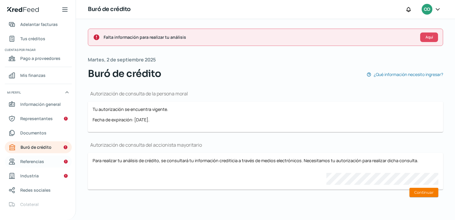
scroll to position [32, 0]
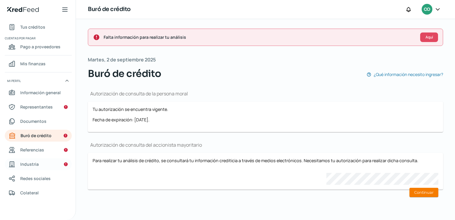
click at [38, 161] on link "Industria" at bounding box center [38, 164] width 67 height 12
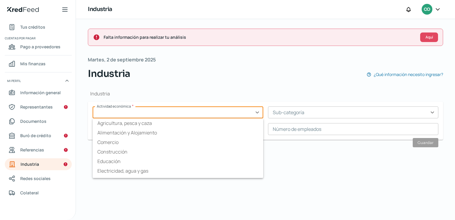
click at [150, 113] on input "text" at bounding box center [178, 112] width 171 height 12
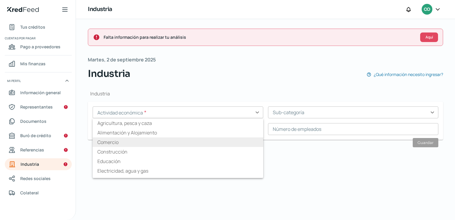
click at [147, 138] on li "Comercio" at bounding box center [178, 142] width 171 height 10
type input "Comercio"
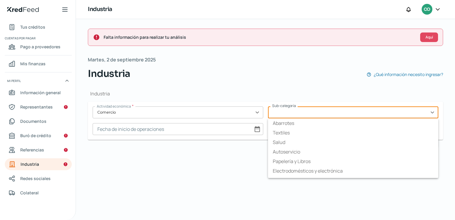
click at [301, 114] on input "text" at bounding box center [353, 112] width 171 height 12
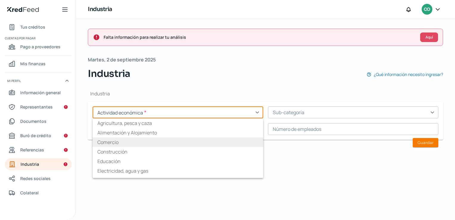
click at [213, 111] on input "text" at bounding box center [178, 112] width 171 height 12
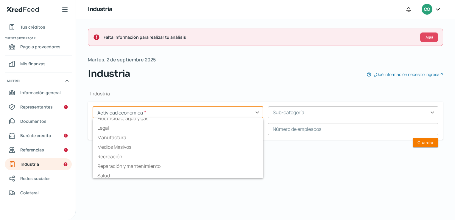
scroll to position [60, 0]
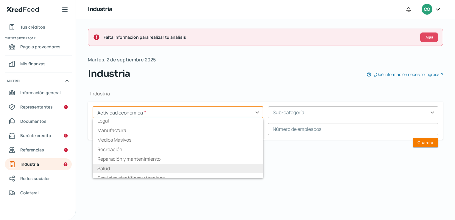
click at [188, 165] on li "Salud" at bounding box center [178, 169] width 171 height 10
type input "Salud"
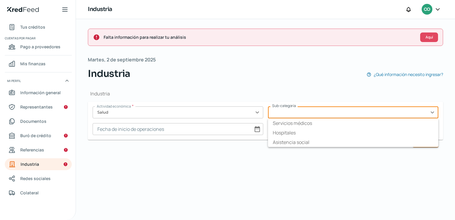
click at [304, 111] on input "text" at bounding box center [353, 112] width 171 height 12
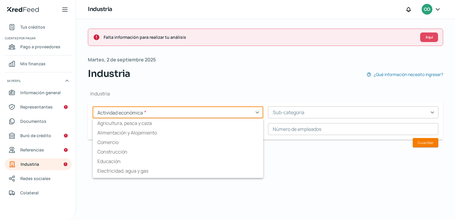
click at [196, 109] on input "text" at bounding box center [178, 112] width 171 height 12
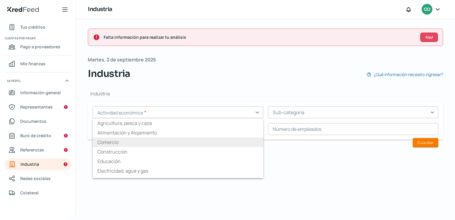
click at [184, 144] on li "Comercio" at bounding box center [178, 142] width 171 height 10
type input "Comercio"
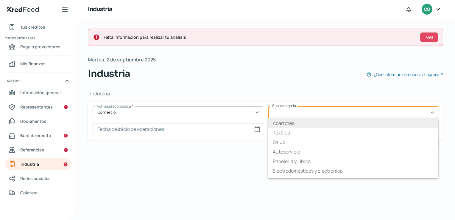
click at [296, 114] on input "text" at bounding box center [353, 112] width 171 height 12
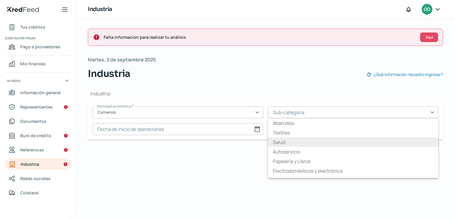
click at [304, 142] on li "Salud" at bounding box center [353, 142] width 171 height 10
type input "Salud"
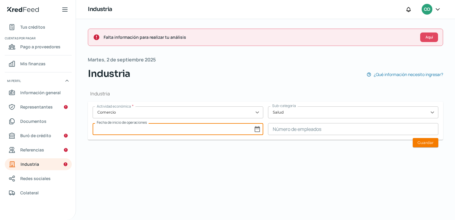
click at [256, 129] on input at bounding box center [178, 129] width 171 height 12
select select "8"
select select "2025"
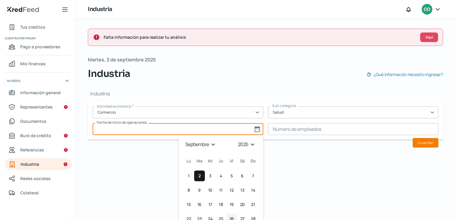
click at [232, 217] on span "26" at bounding box center [231, 218] width 5 height 7
type input "[DATE]"
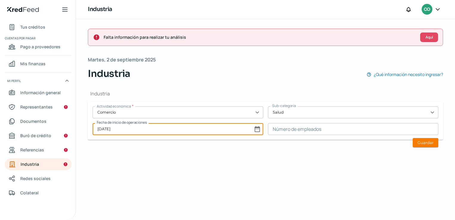
click at [255, 129] on input "[DATE]" at bounding box center [178, 129] width 171 height 12
select select "8"
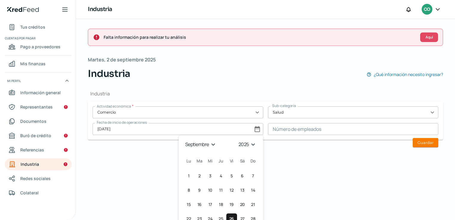
click at [252, 142] on select "1925 1926 1927 1928 1929 1930 1931 1932 1933 1934 1935 1936 1937 1938 1939 1940…" at bounding box center [248, 144] width 21 height 9
select select "2017"
click at [238, 140] on select "1925 1926 1927 1928 1929 1930 1931 1932 1933 1934 1935 1936 1937 1938 1939 1940…" at bounding box center [248, 144] width 21 height 9
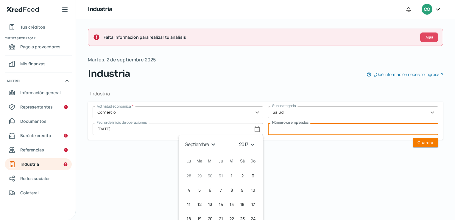
click at [317, 131] on input at bounding box center [353, 129] width 171 height 12
type input "64"
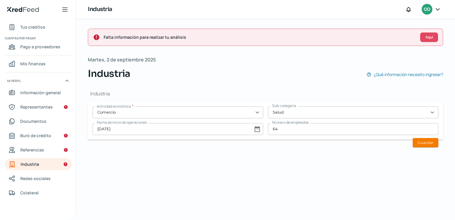
click at [435, 147] on div "Industria Actividad económica * Comercio expand_more Sub-categoría Salud expand…" at bounding box center [266, 117] width 356 height 73
click at [424, 142] on button "Guardar" at bounding box center [426, 142] width 26 height 9
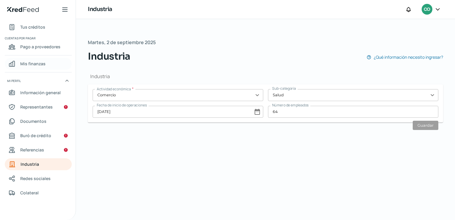
click at [44, 64] on span "Mis finanzas" at bounding box center [32, 63] width 25 height 7
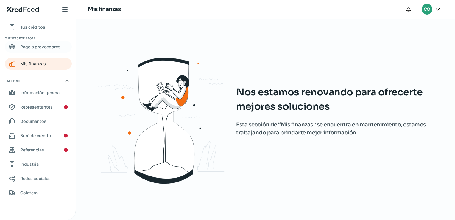
click at [48, 45] on span "Pago a proveedores" at bounding box center [40, 46] width 40 height 7
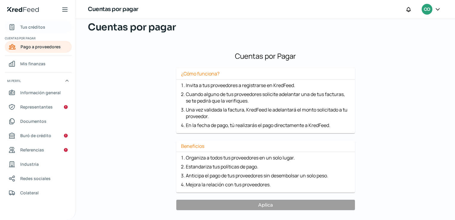
scroll to position [30, 0]
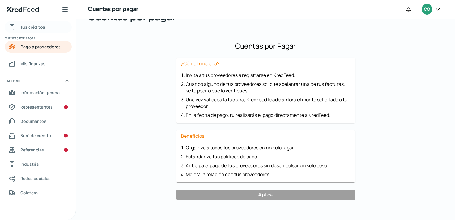
click at [37, 24] on span "Tus créditos" at bounding box center [32, 26] width 25 height 7
